Goal: Find specific page/section: Find specific page/section

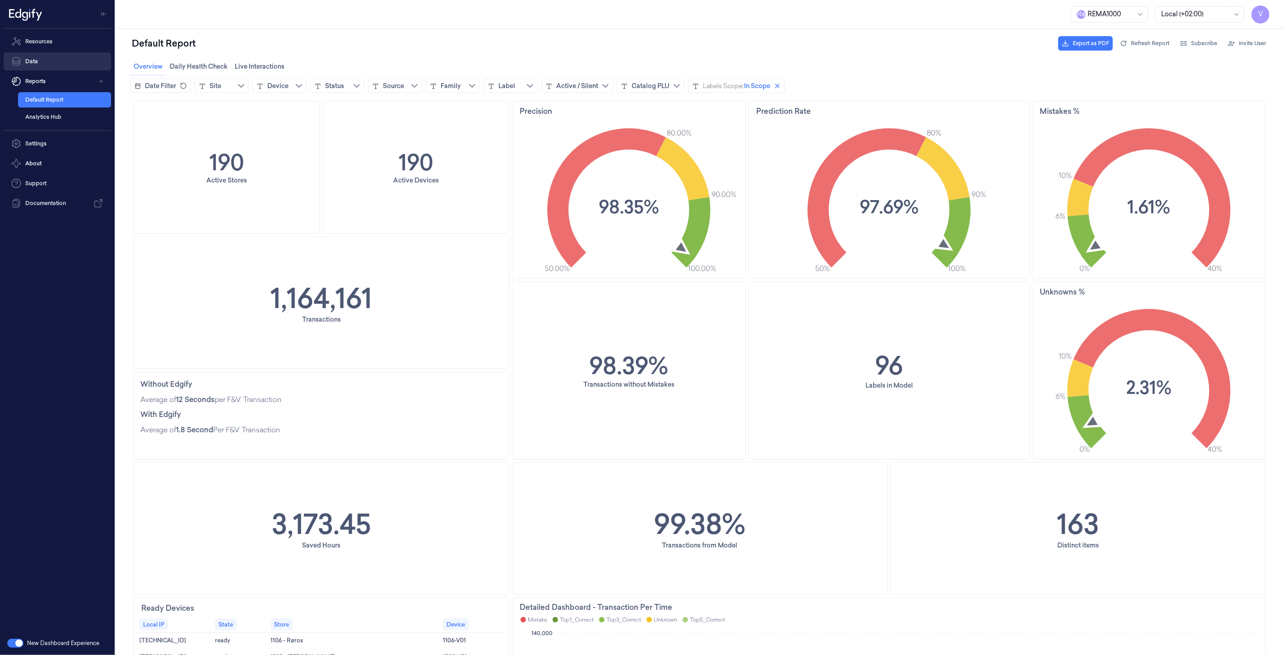
scroll to position [351, 0]
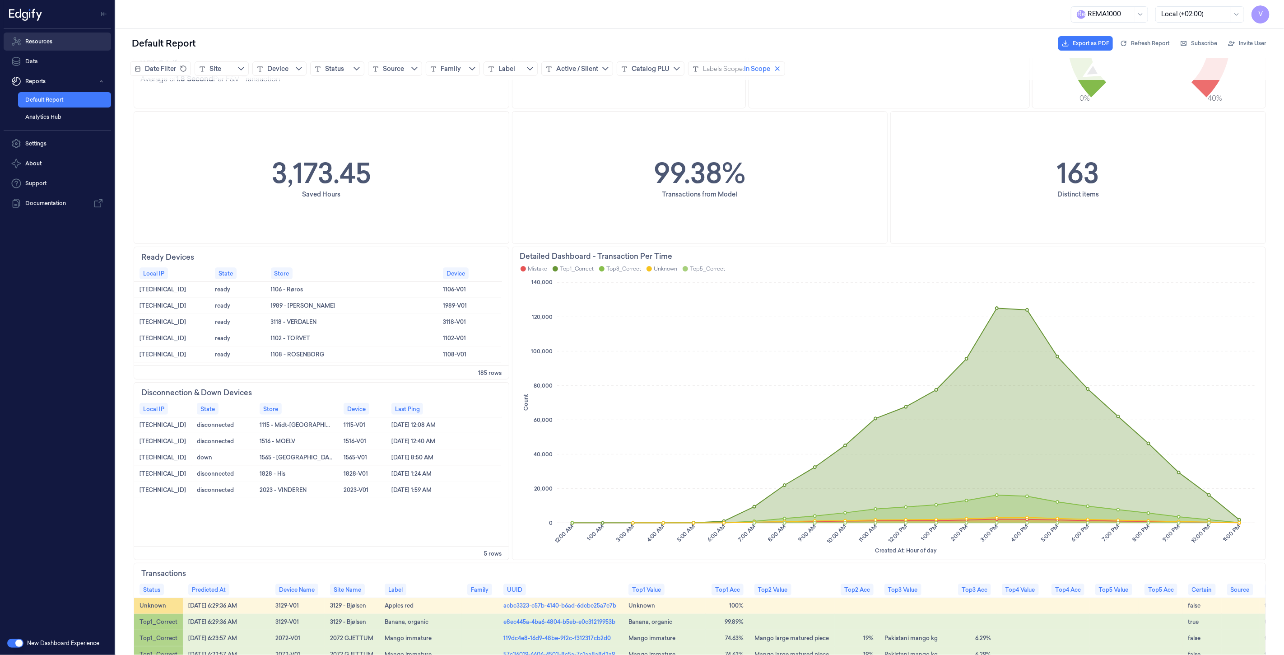
click at [55, 45] on link "Resources" at bounding box center [57, 42] width 107 height 18
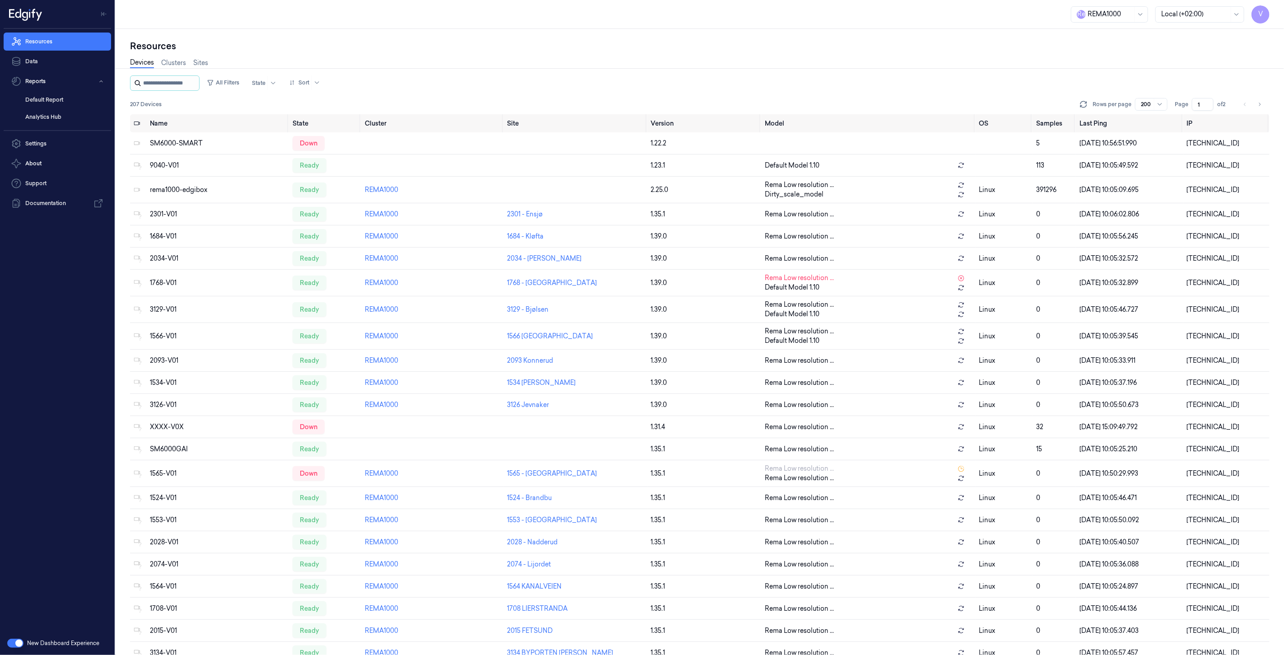
click at [197, 80] on input "string" at bounding box center [170, 83] width 54 height 14
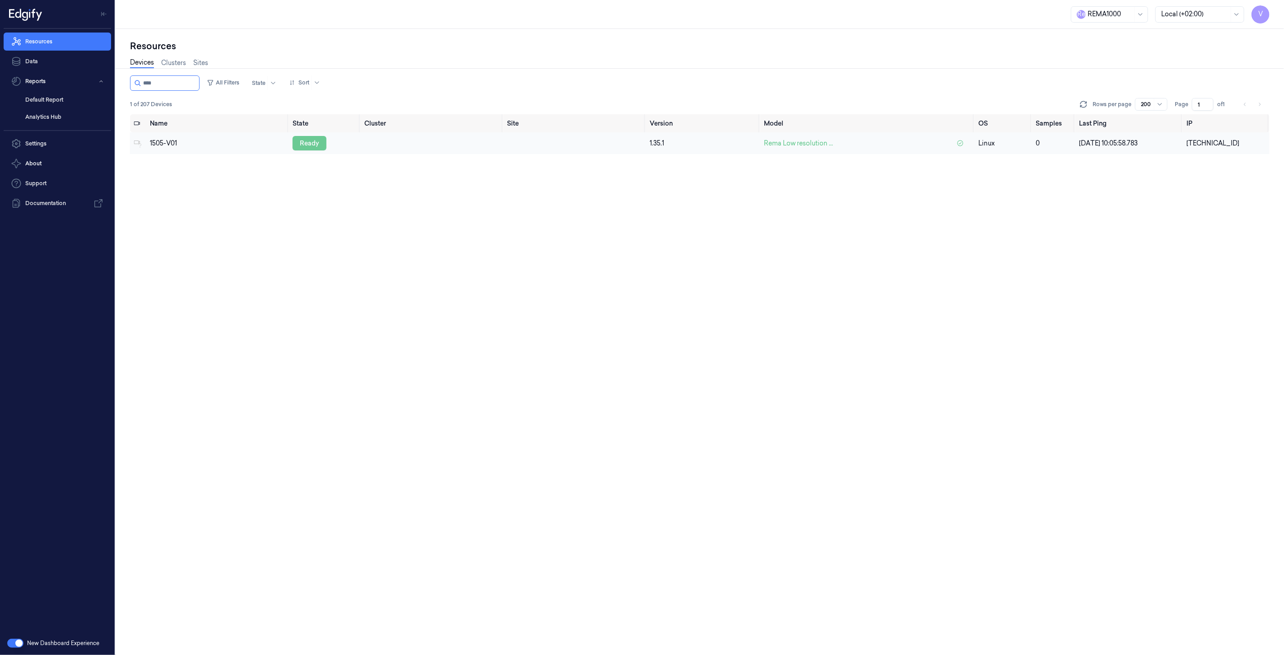
type input "****"
click at [309, 144] on div "ready" at bounding box center [310, 143] width 34 height 14
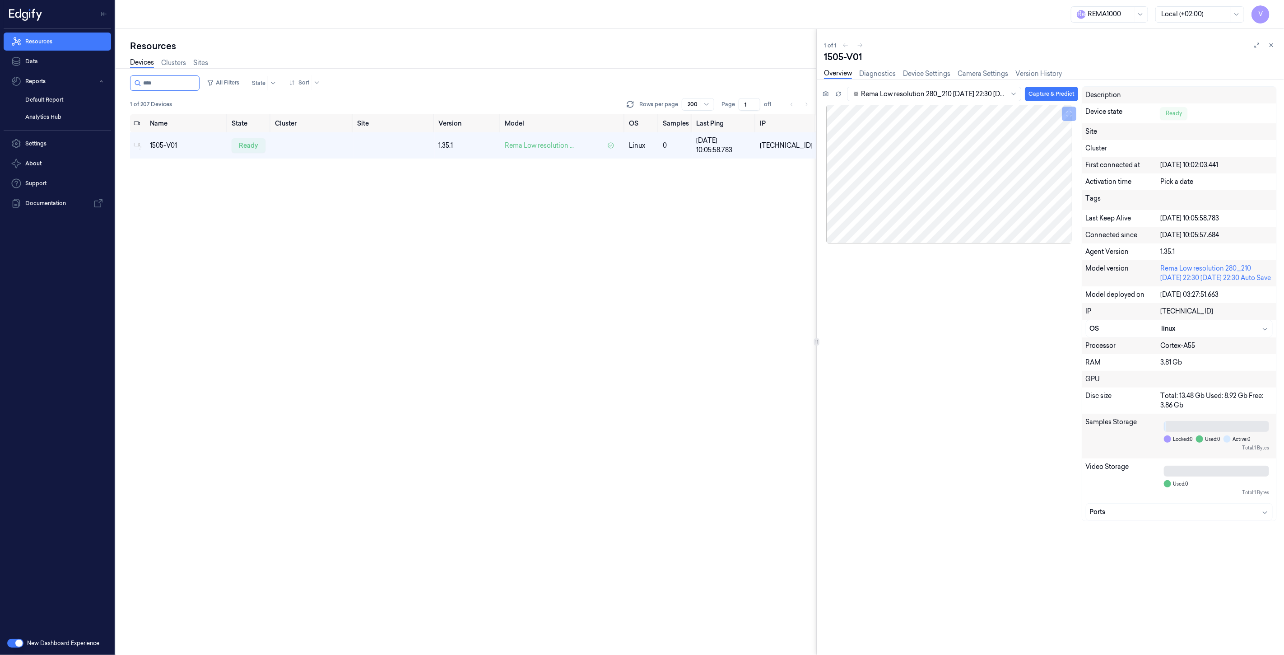
click at [300, 39] on div "Resources Devices Clusters Sites All Filters State Sort 1 of 207 Devices Rows p…" at bounding box center [466, 342] width 701 height 626
